Goal: Information Seeking & Learning: Learn about a topic

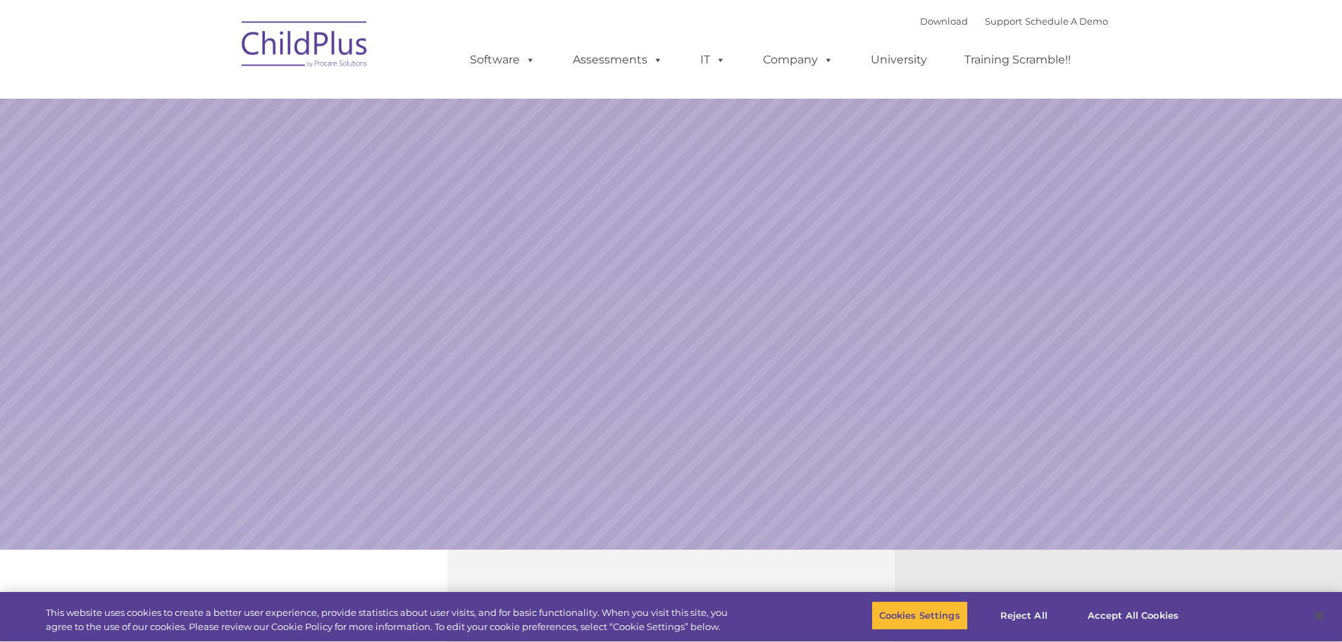
select select "MEDIUM"
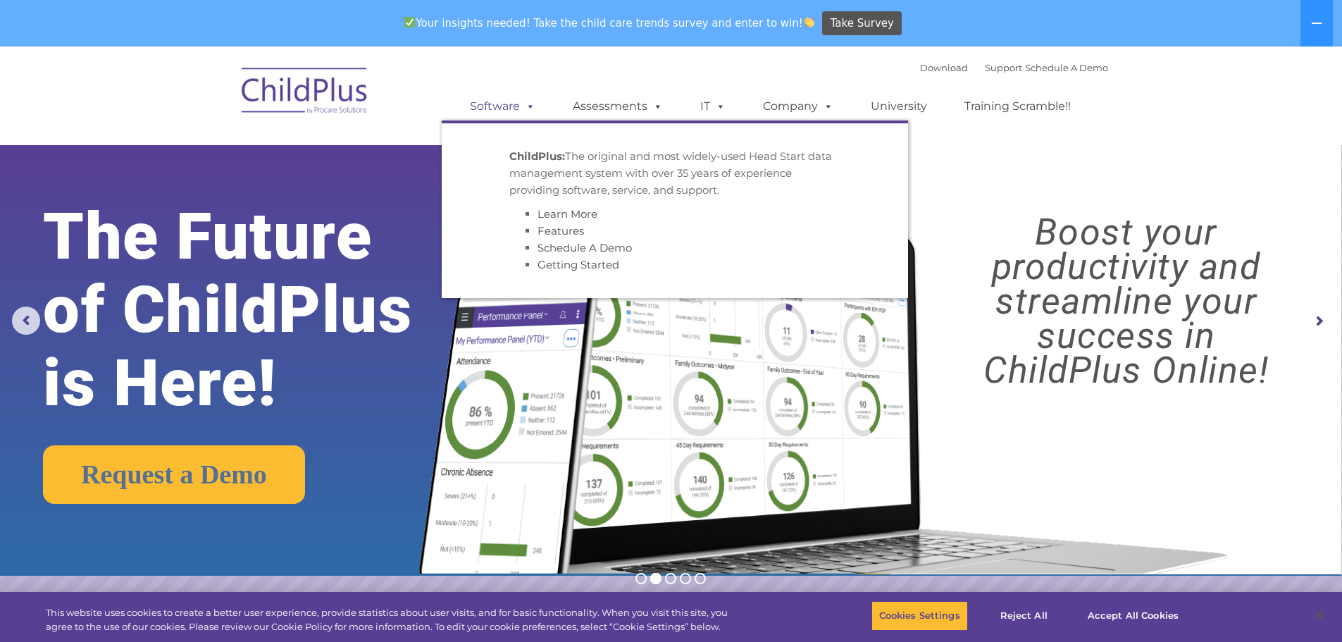
click at [492, 106] on link "Software" at bounding box center [503, 106] width 94 height 28
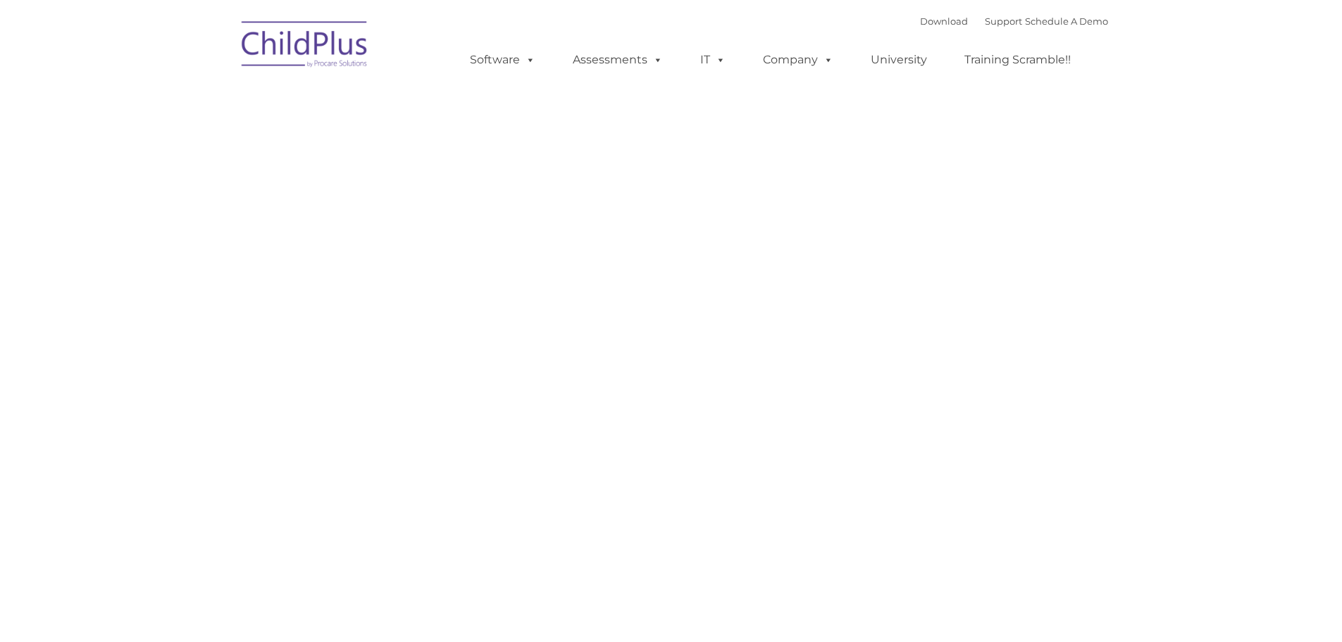
type input ""
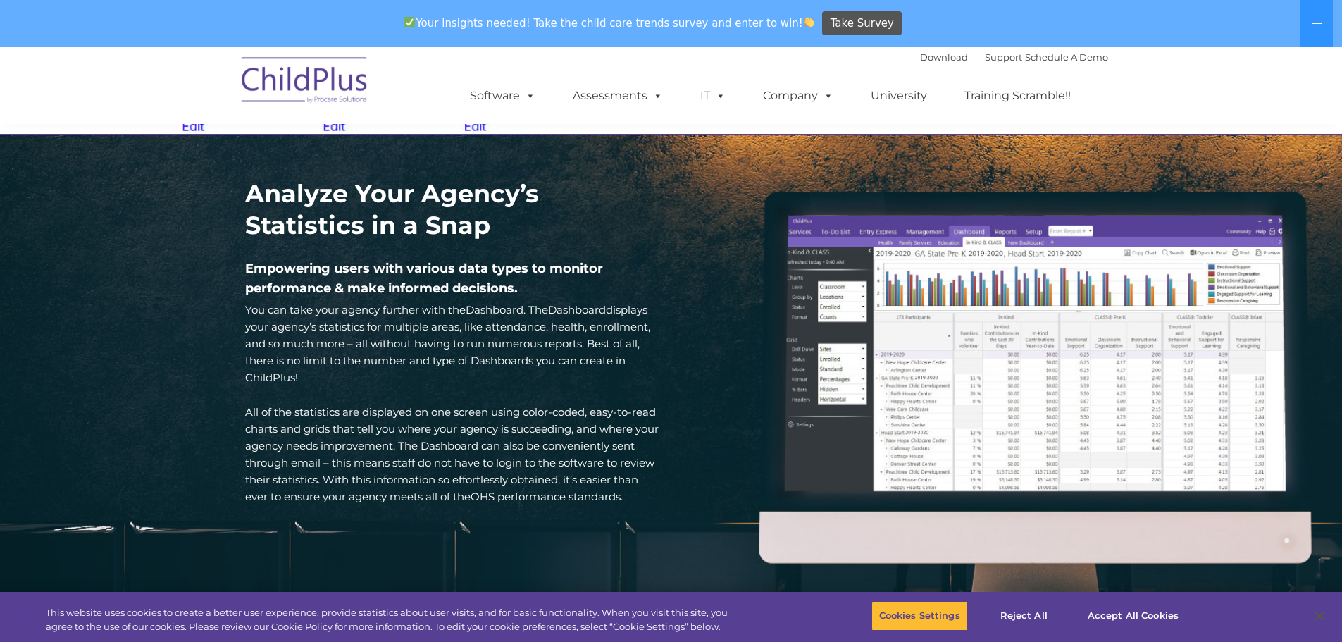
scroll to position [1926, 0]
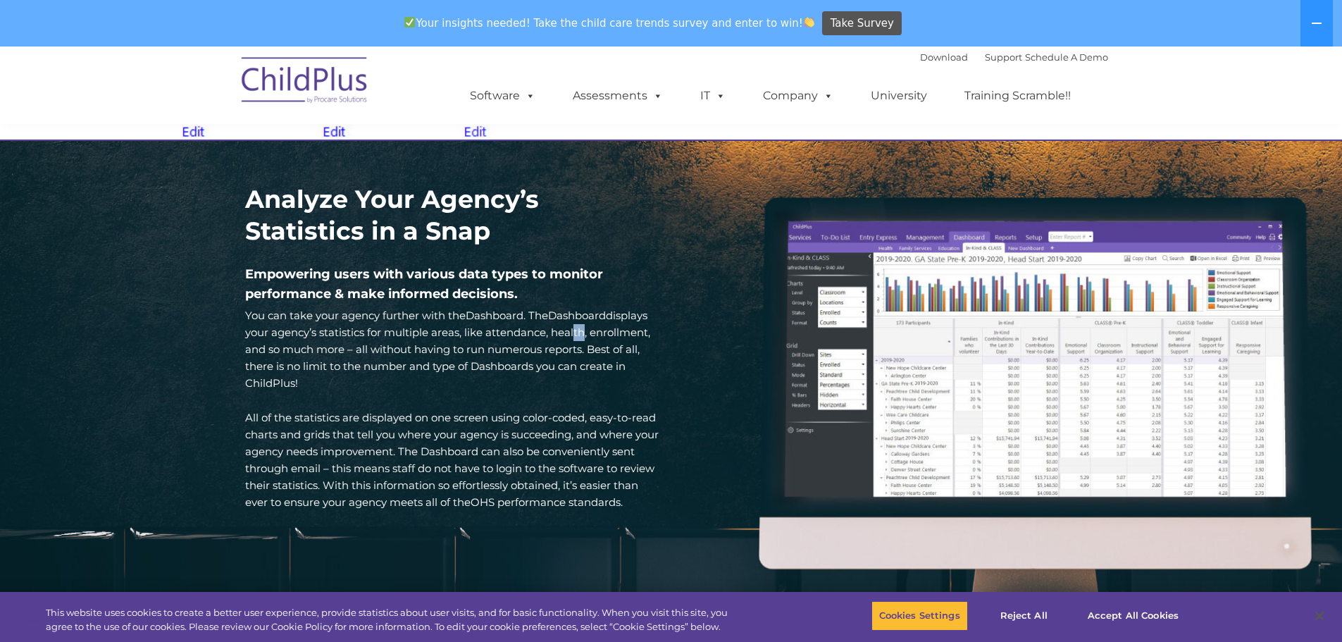
drag, startPoint x: 583, startPoint y: 351, endPoint x: 571, endPoint y: 349, distance: 12.1
click at [571, 349] on span "You can take your agency further with the Dashboard . The Dashboard displays yo…" at bounding box center [447, 349] width 405 height 81
copy span "lt"
click at [573, 364] on span "You can take your agency further with the Dashboard . The Dashboard displays yo…" at bounding box center [447, 349] width 405 height 81
